Goal: Book appointment/travel/reservation

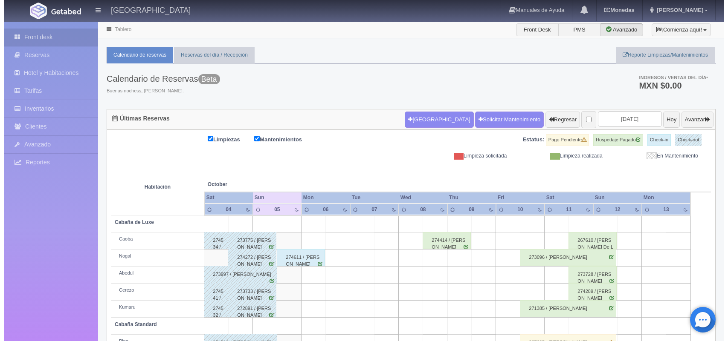
scroll to position [97, 0]
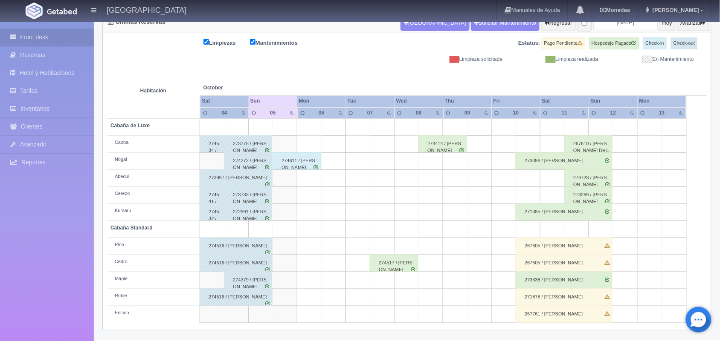
click at [425, 178] on td at bounding box center [431, 178] width 24 height 17
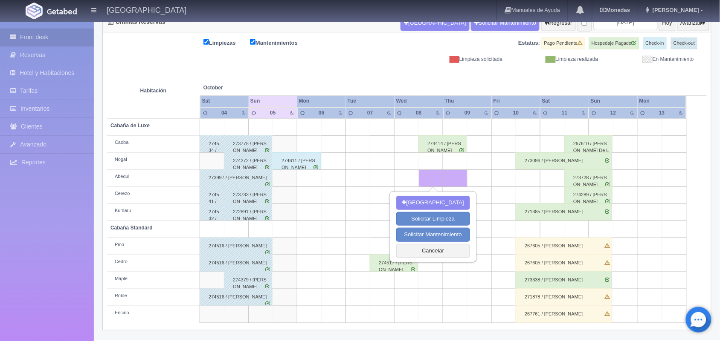
click at [425, 159] on td at bounding box center [431, 161] width 24 height 17
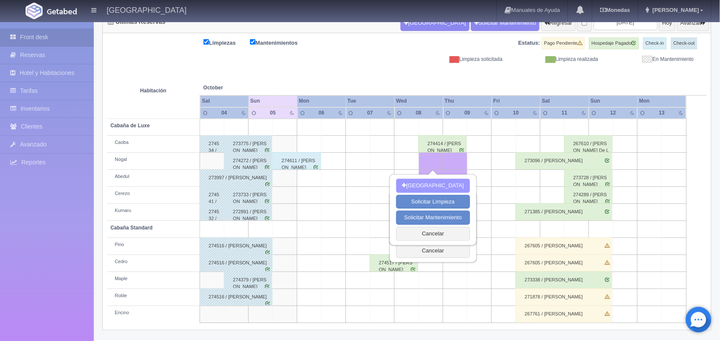
click at [430, 183] on button "[GEOGRAPHIC_DATA]" at bounding box center [433, 186] width 74 height 14
type input "[DATE]"
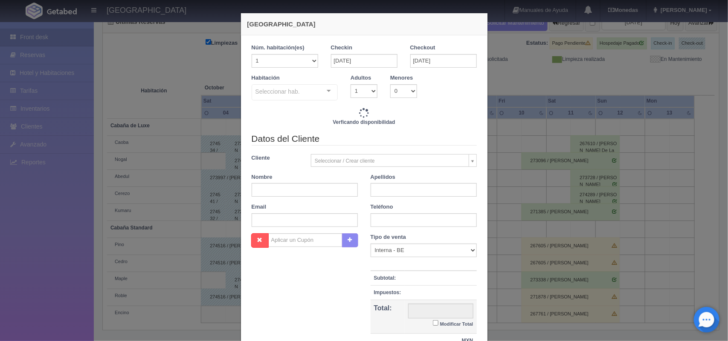
checkbox input "false"
type input "1500.00"
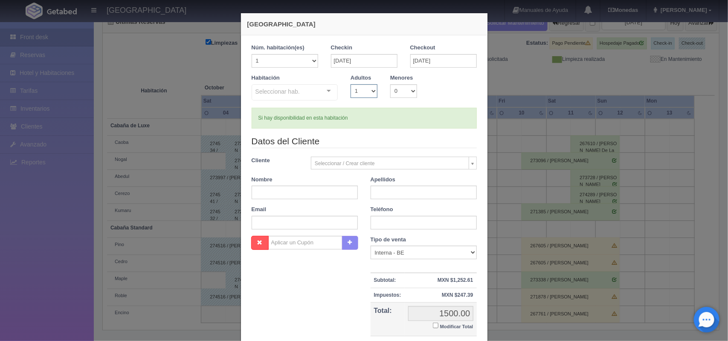
checkbox input "false"
click at [367, 90] on select "1 2 3 4 5 6 7 8 9 10" at bounding box center [363, 91] width 27 height 14
select select "2"
click at [350, 84] on select "1 2 3 4 5 6 7 8 9 10" at bounding box center [363, 91] width 27 height 14
checkbox input "false"
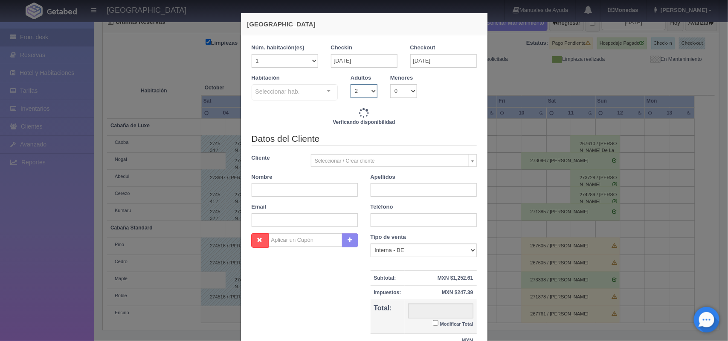
type input "1500.00"
checkbox input "false"
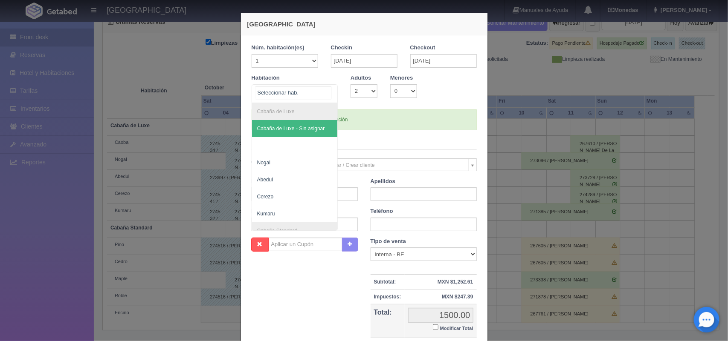
click at [325, 96] on div at bounding box center [328, 91] width 17 height 13
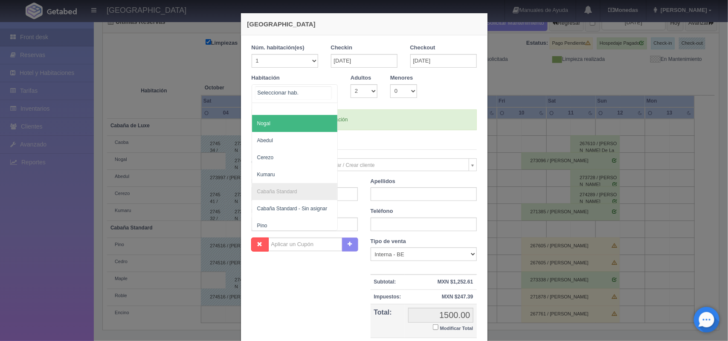
scroll to position [35, 0]
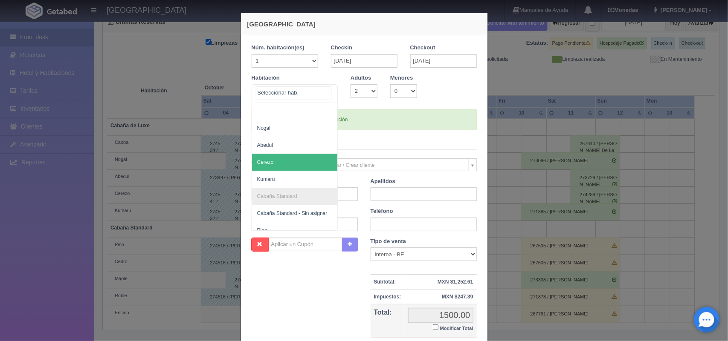
click at [286, 167] on span "Cerezo" at bounding box center [295, 162] width 86 height 17
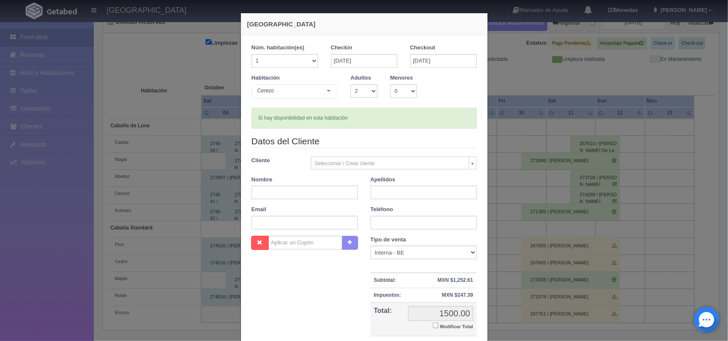
checkbox input "false"
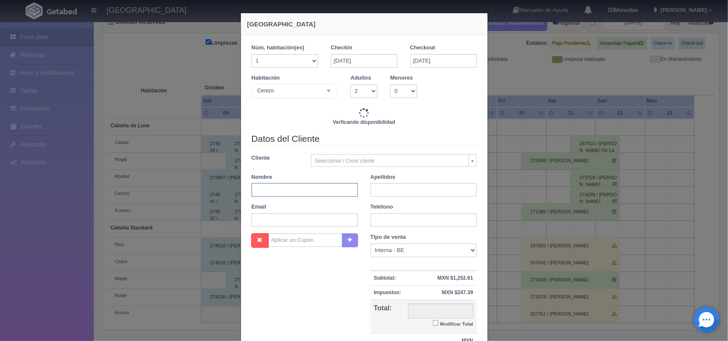
type input "1500.00"
checkbox input "false"
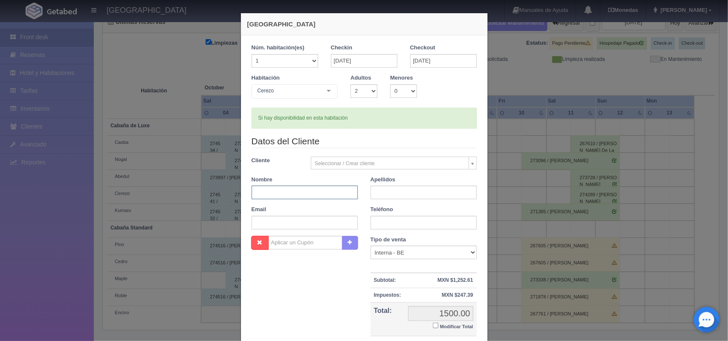
click at [322, 194] on input "text" at bounding box center [305, 193] width 106 height 14
paste input "[PERSON_NAME]"
type input "[PERSON_NAME]"
click at [385, 188] on input "text" at bounding box center [423, 193] width 106 height 14
paste input "[PERSON_NAME]"
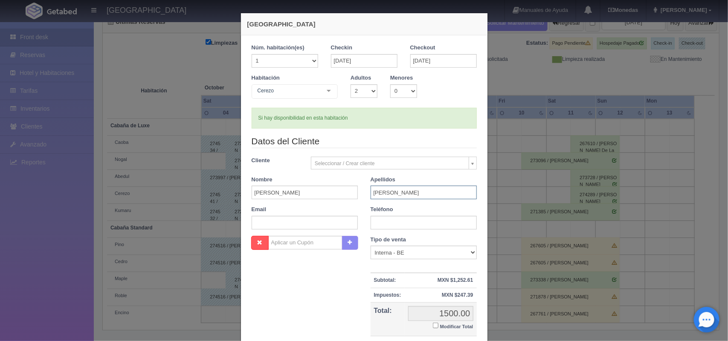
type input "[PERSON_NAME]"
click at [393, 222] on input "text" at bounding box center [423, 223] width 106 height 14
paste input "55 7766 1709"
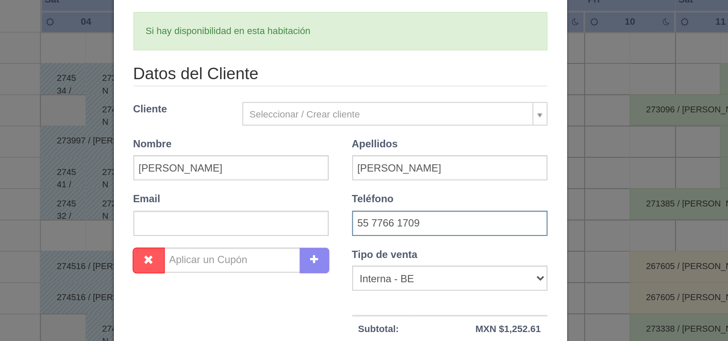
click at [377, 226] on input "55 7766 1709" at bounding box center [423, 223] width 106 height 14
click at [391, 225] on input "557766 1709" at bounding box center [423, 223] width 106 height 14
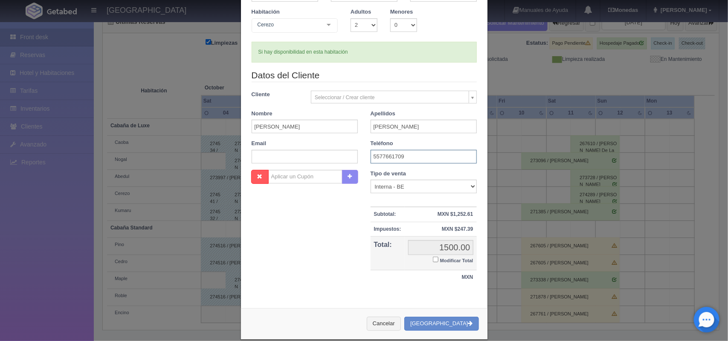
scroll to position [78, 0]
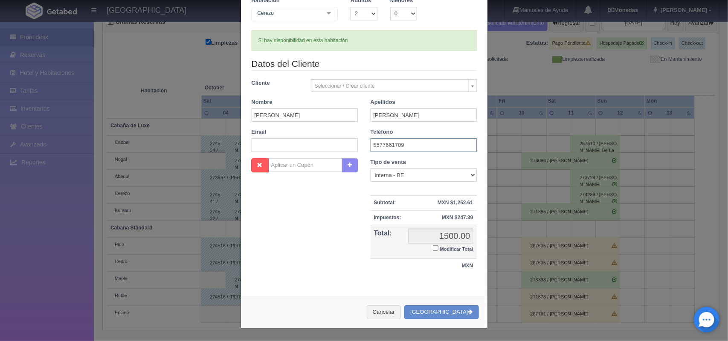
type input "5577661709"
click at [433, 250] on input "Modificar Total" at bounding box center [436, 249] width 6 height 6
checkbox input "true"
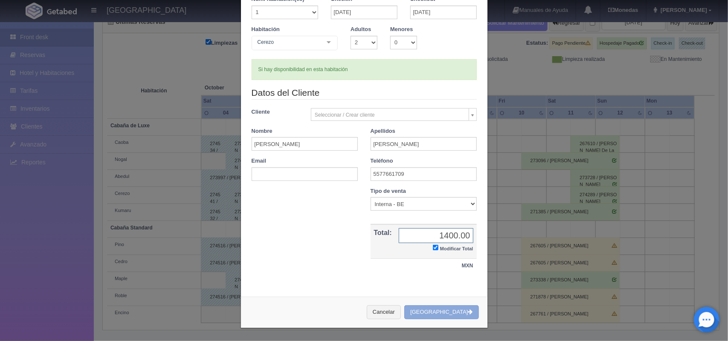
type input "1400.00"
click at [442, 307] on button "[GEOGRAPHIC_DATA]" at bounding box center [441, 313] width 74 height 14
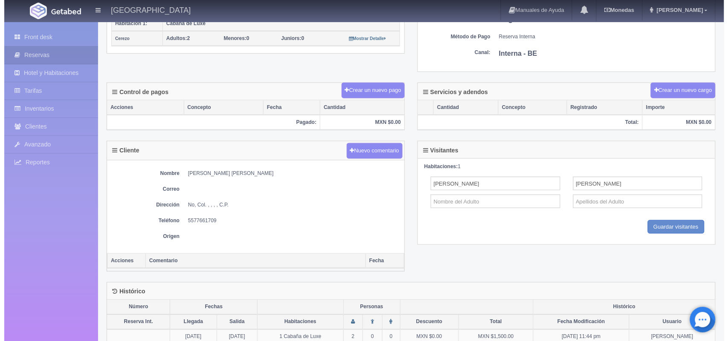
scroll to position [192, 0]
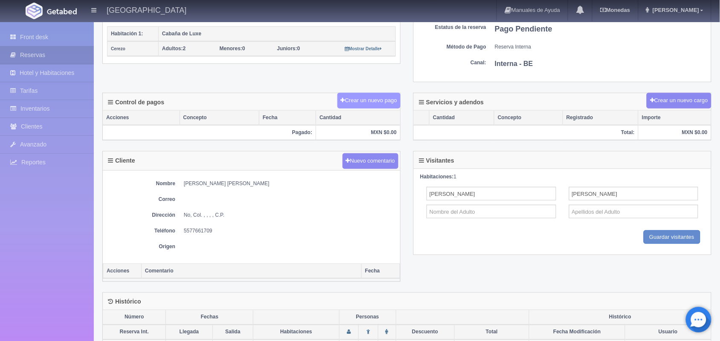
click at [374, 107] on button "Crear un nuevo pago" at bounding box center [368, 101] width 63 height 16
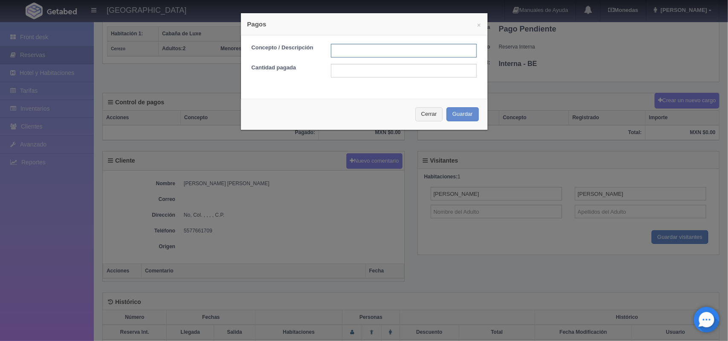
drag, startPoint x: 377, startPoint y: 52, endPoint x: 416, endPoint y: 77, distance: 45.8
click at [416, 77] on form "Concepto / Descripción Cantidad pagada" at bounding box center [364, 61] width 225 height 34
type input "Pago transferencia"
click at [370, 67] on input "text" at bounding box center [404, 71] width 146 height 14
type input "1400.00"
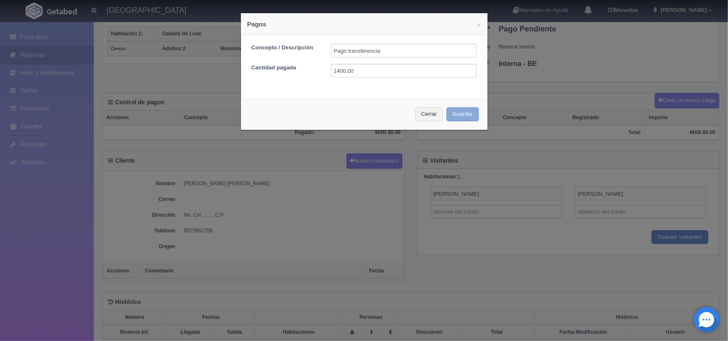
click at [455, 116] on button "Guardar" at bounding box center [462, 114] width 32 height 14
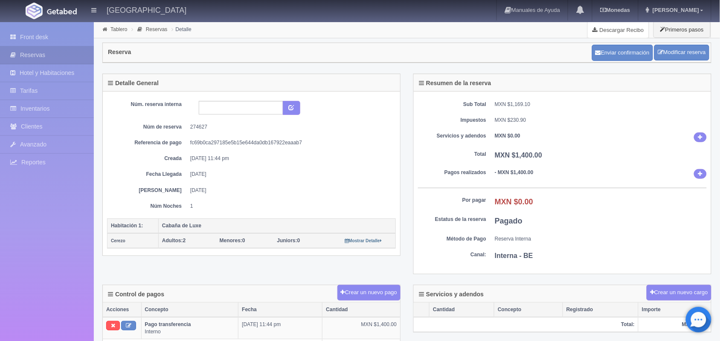
click at [612, 36] on link "Descargar Recibo" at bounding box center [617, 29] width 61 height 17
click at [400, 144] on div "Detalle General Núm. reserva interna Núm de reserva 274627 Referencia de pago f…" at bounding box center [251, 165] width 298 height 183
click at [33, 33] on link "Front desk" at bounding box center [47, 37] width 94 height 17
